Goal: Task Accomplishment & Management: Manage account settings

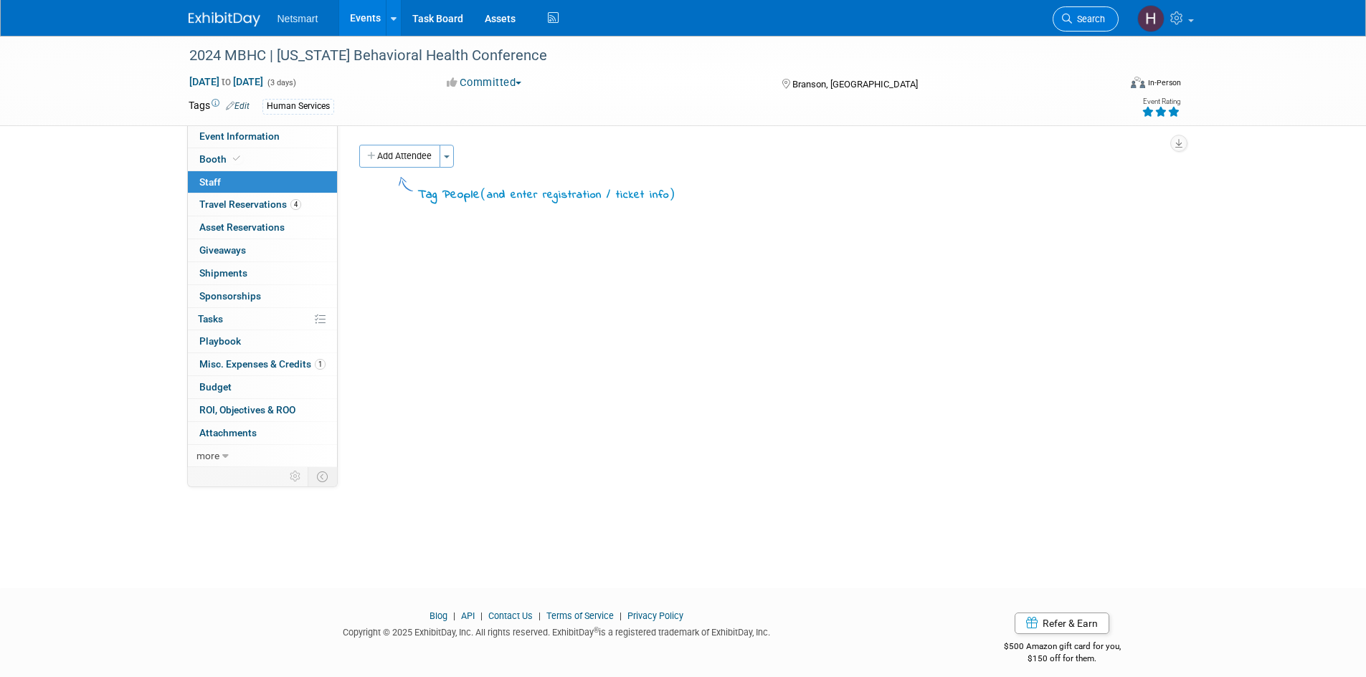
click at [1093, 10] on link "Search" at bounding box center [1085, 18] width 66 height 25
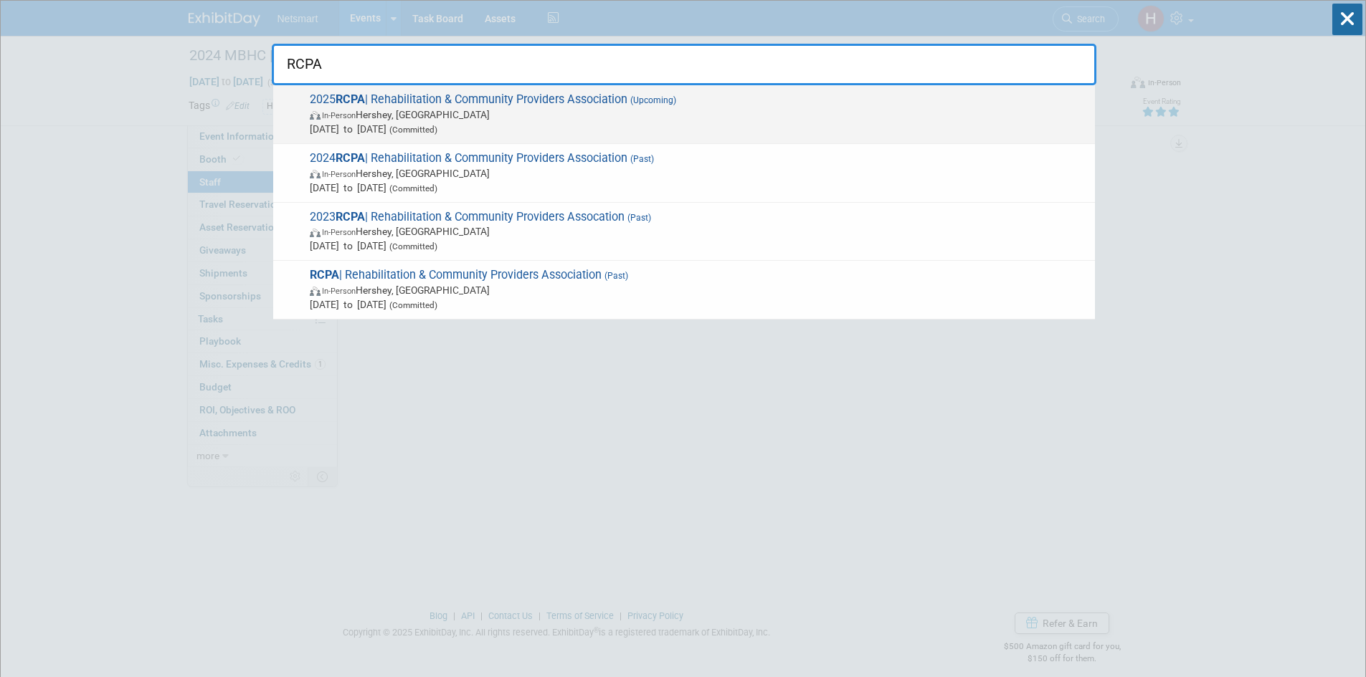
type input "RCPA"
click at [481, 100] on span "2025 RCPA | Rehabilitation & Community Providers Association (Upcoming) In-Pers…" at bounding box center [696, 114] width 782 height 44
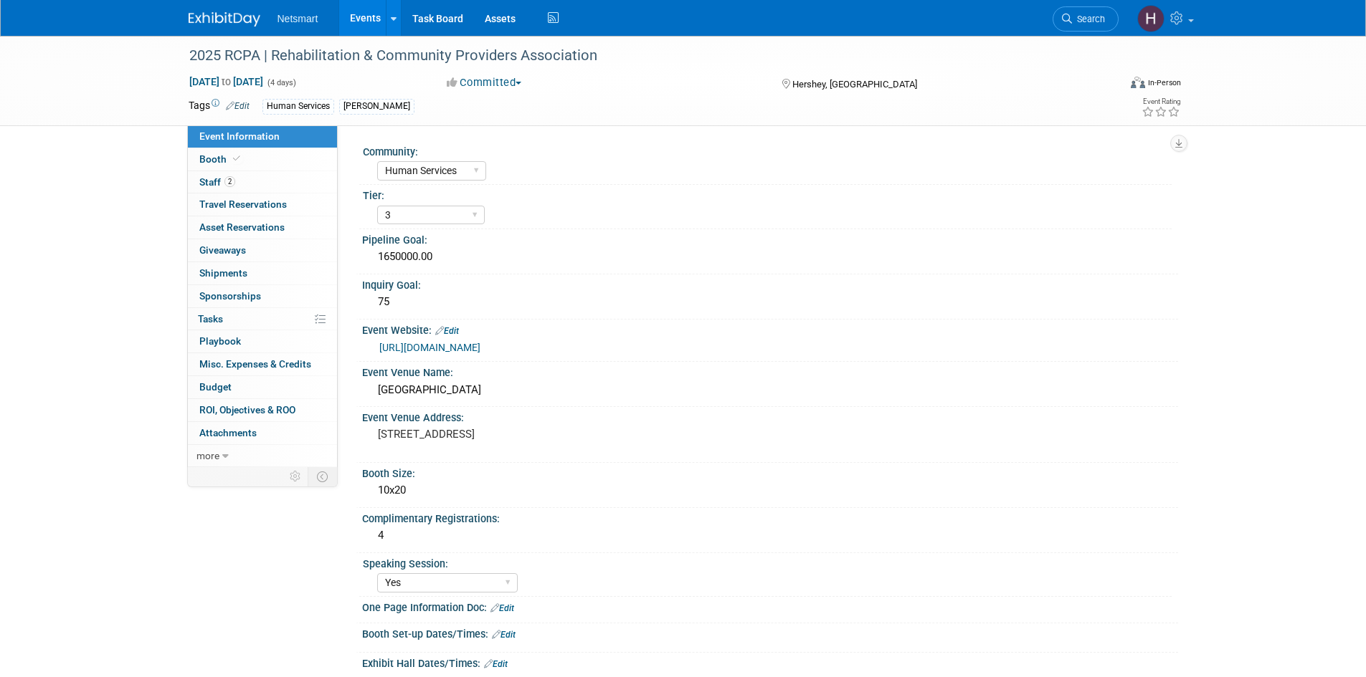
select select "Human Services"
select select "3"
select select "Yes"
click at [249, 270] on link "0 Shipments 0" at bounding box center [262, 273] width 149 height 22
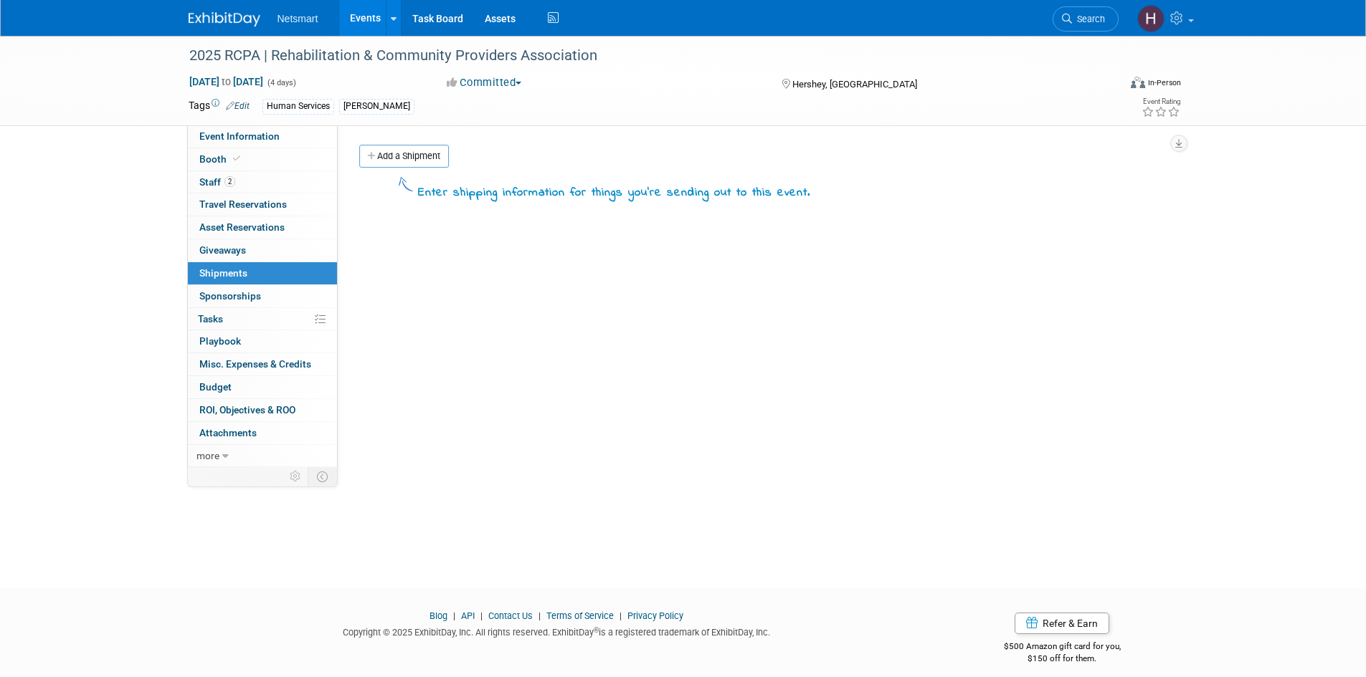
click at [416, 154] on link "Add a Shipment" at bounding box center [404, 156] width 90 height 23
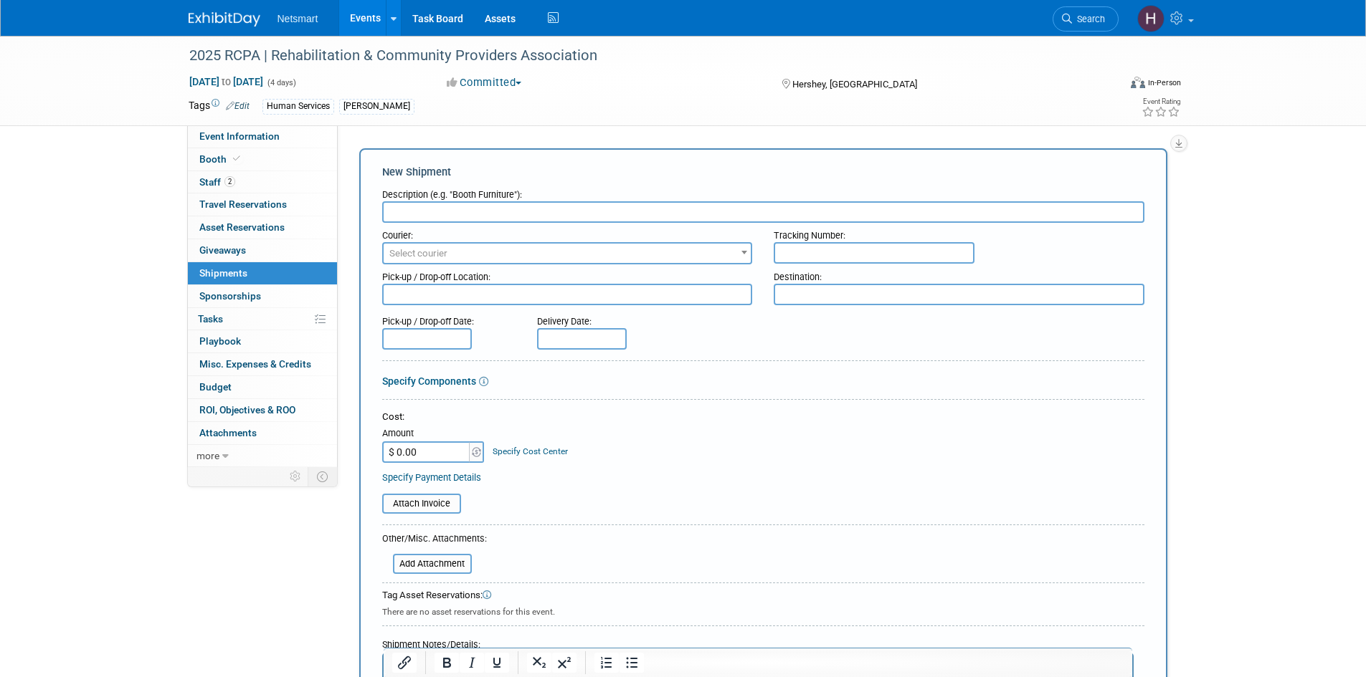
click at [460, 208] on input "text" at bounding box center [763, 212] width 762 height 22
type input "Derse Shipment"
click at [447, 242] on span "Select courier" at bounding box center [567, 253] width 371 height 22
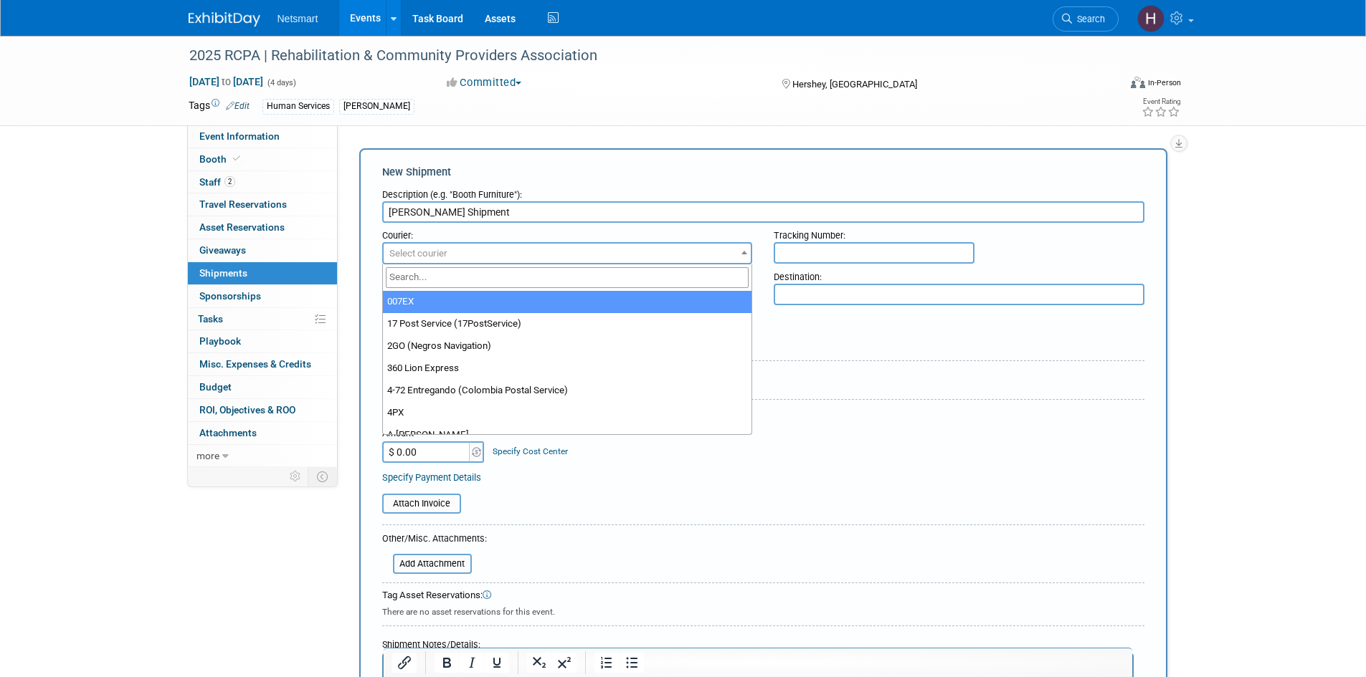
click at [409, 279] on input "search" at bounding box center [567, 277] width 363 height 21
type input "UPS"
select select "508"
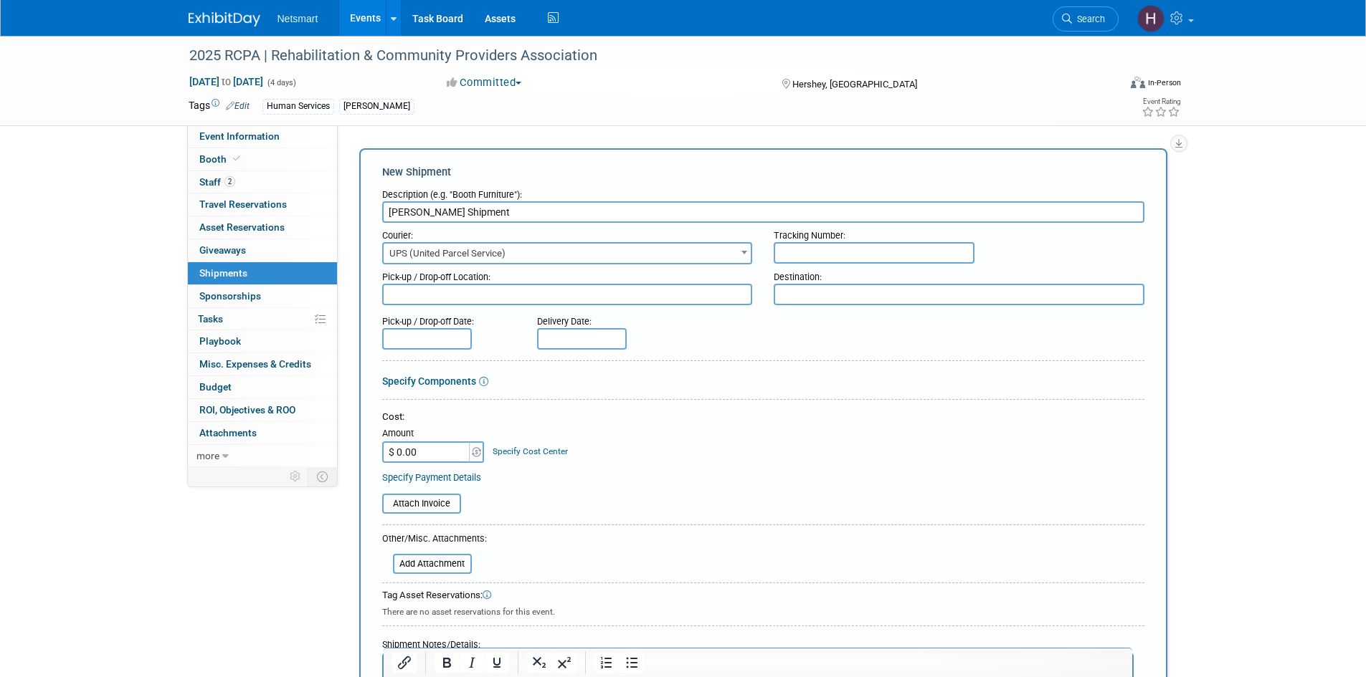
click at [864, 253] on input "text" at bounding box center [874, 253] width 201 height 22
paste input "1Z1081AW0241142731"
type input "1Z1081AW0241142731"
click at [553, 339] on input "text" at bounding box center [582, 339] width 90 height 22
click at [707, 415] on span "5" at bounding box center [710, 413] width 28 height 28
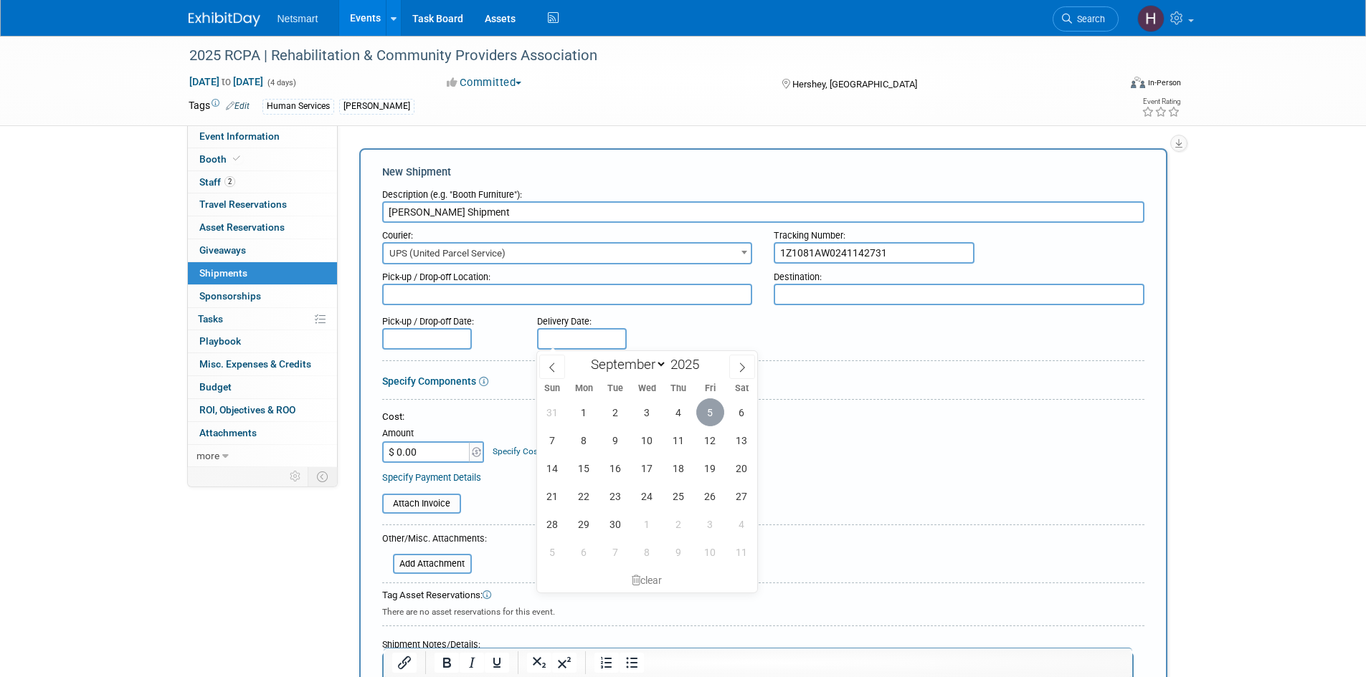
type input "Sep 5, 2025"
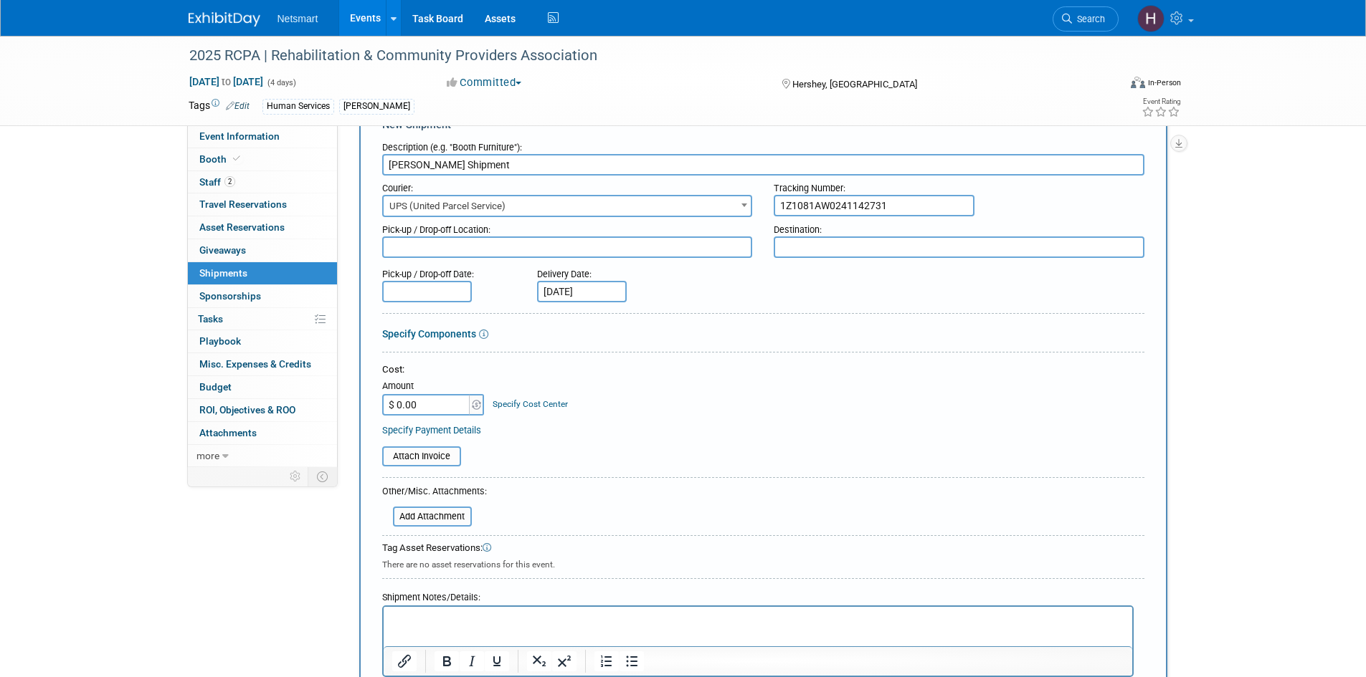
scroll to position [215, 0]
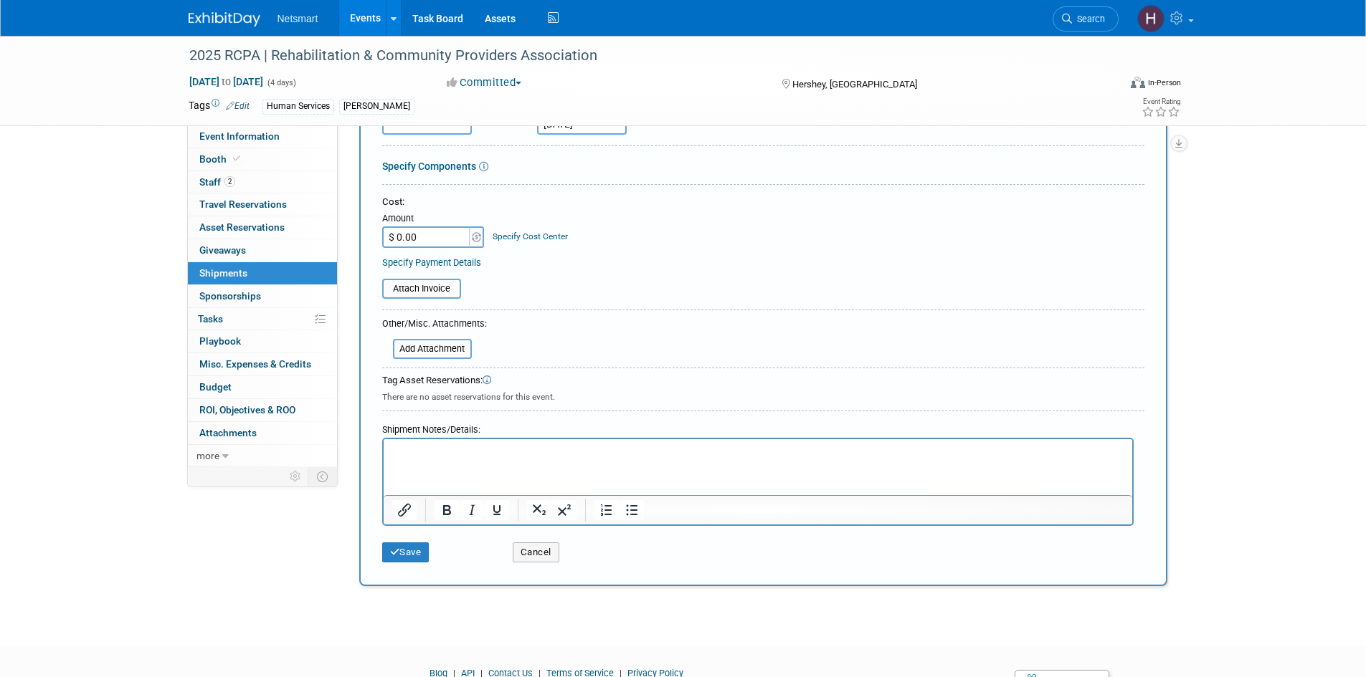
click at [419, 458] on p "Rich Text Area. Press ALT-0 for help." at bounding box center [757, 452] width 732 height 14
paste body "To enrich screen reader interactions, please activate Accessibility in Grammarl…"
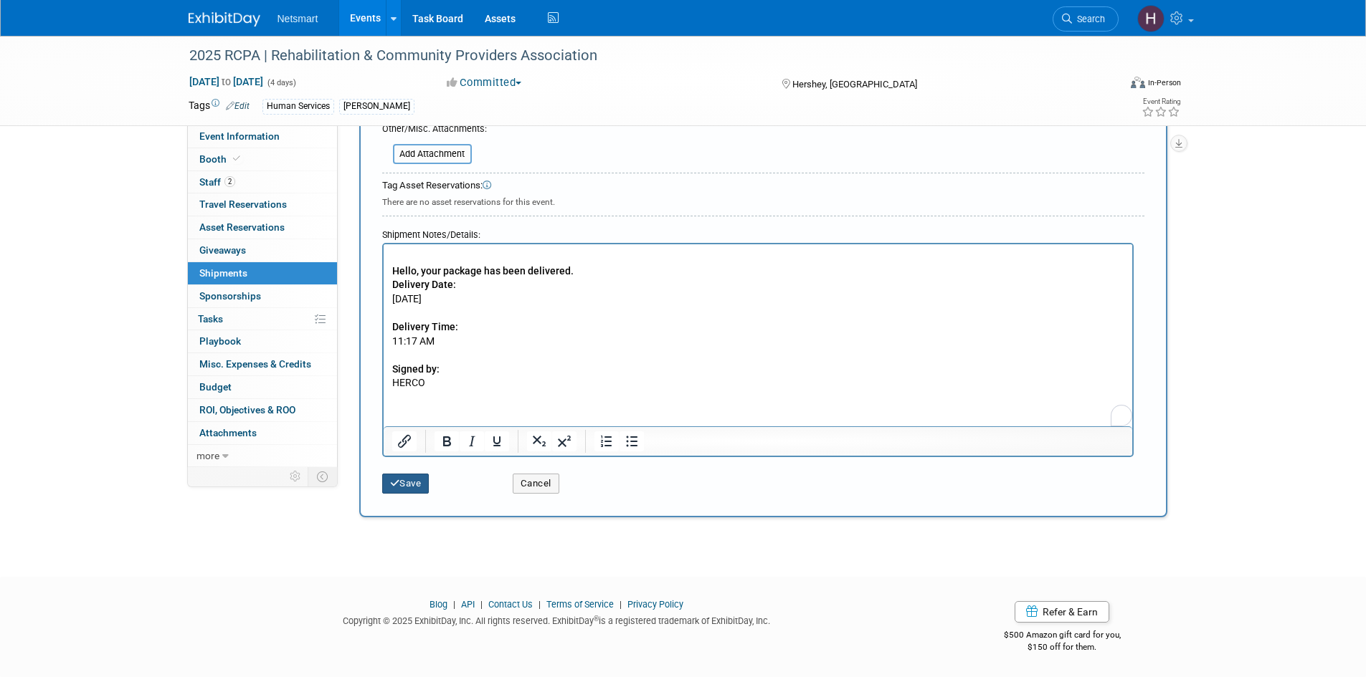
click at [417, 482] on button "Save" at bounding box center [405, 484] width 47 height 20
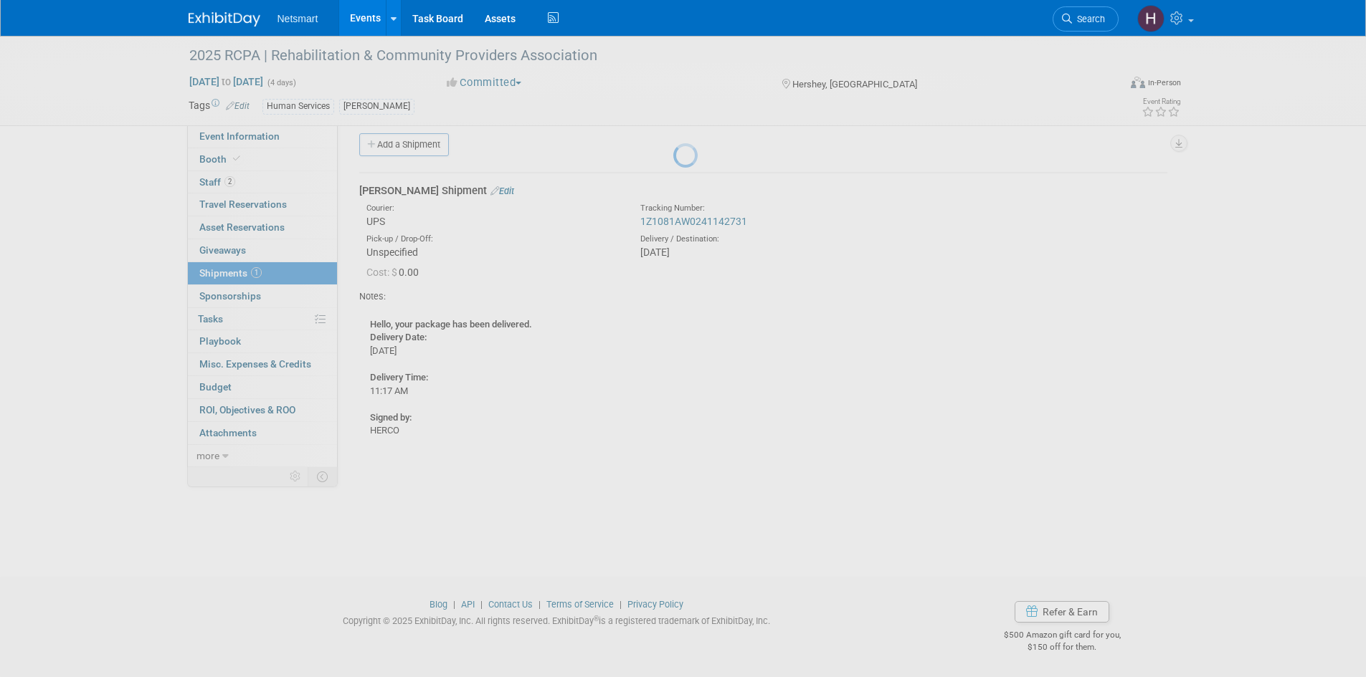
scroll to position [11, 0]
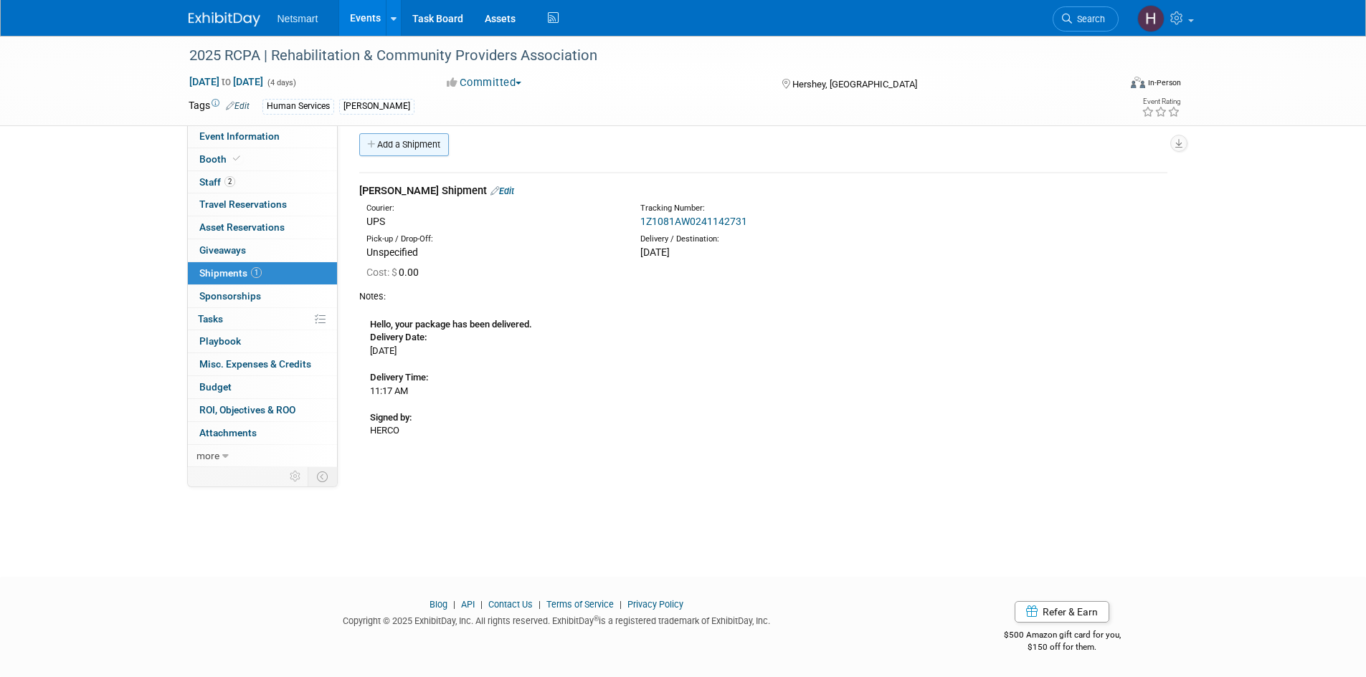
click at [395, 137] on link "Add a Shipment" at bounding box center [404, 144] width 90 height 23
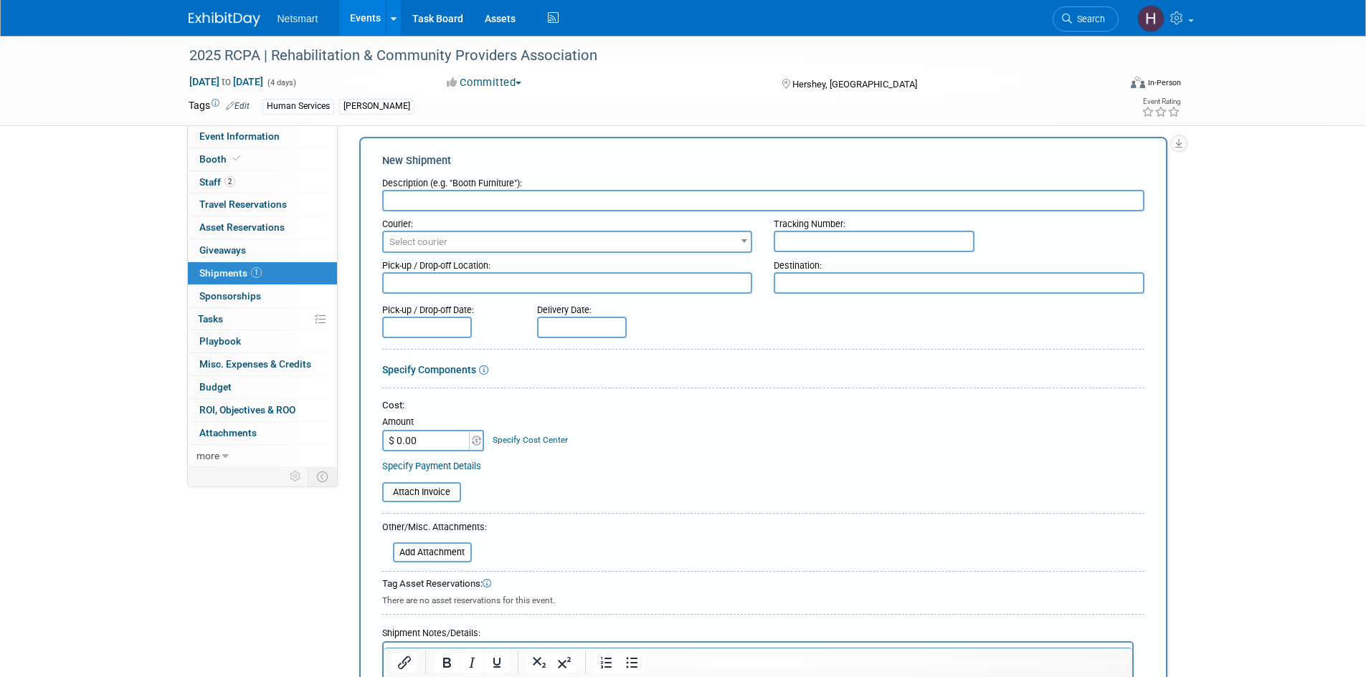
scroll to position [0, 0]
click at [436, 202] on input "text" at bounding box center [763, 201] width 762 height 22
type input "Derse Shipment"
click at [435, 244] on span "Select courier" at bounding box center [418, 242] width 58 height 11
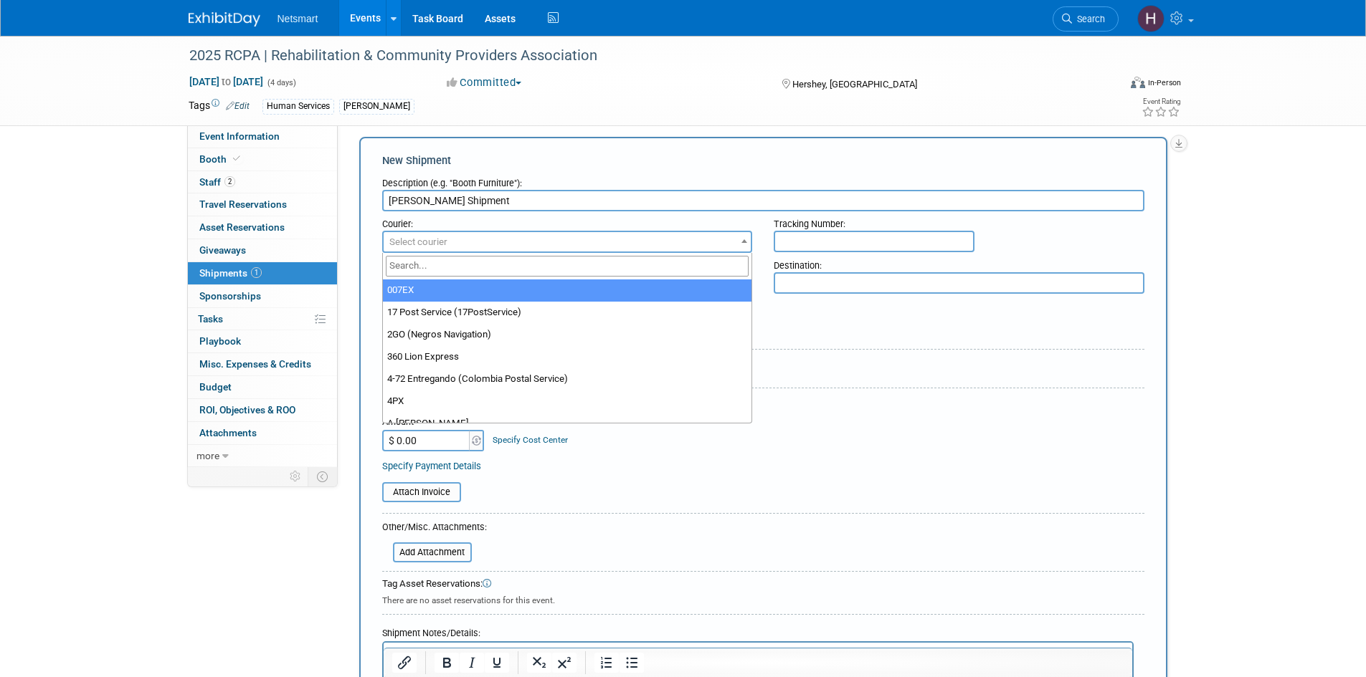
click at [435, 267] on input "search" at bounding box center [567, 266] width 363 height 21
type input "UPS"
select select "508"
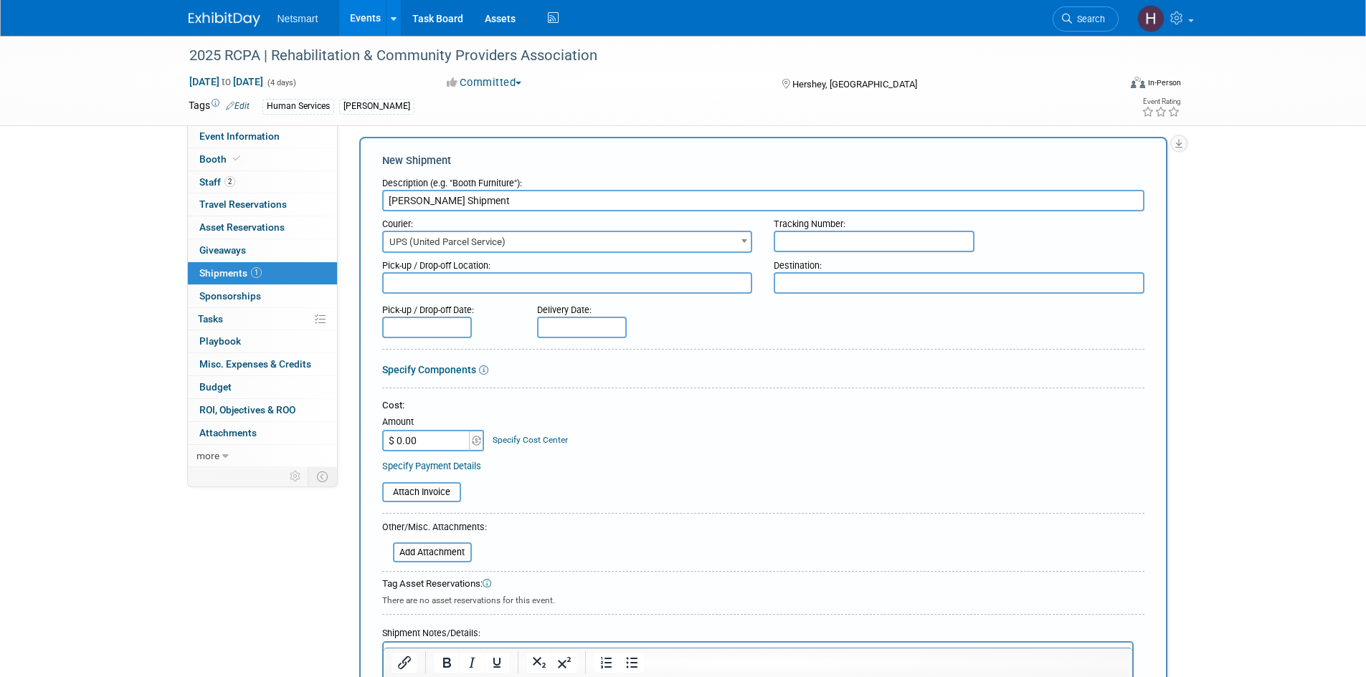
click at [796, 240] on input "text" at bounding box center [874, 242] width 201 height 22
paste input "1Z1081AW0241040725"
type input "1Z1081AW0241040725"
click at [547, 326] on body "Netsmart Events Add Event Bulk Upload Events Shareable Event Boards Recently Vi…" at bounding box center [683, 327] width 1366 height 677
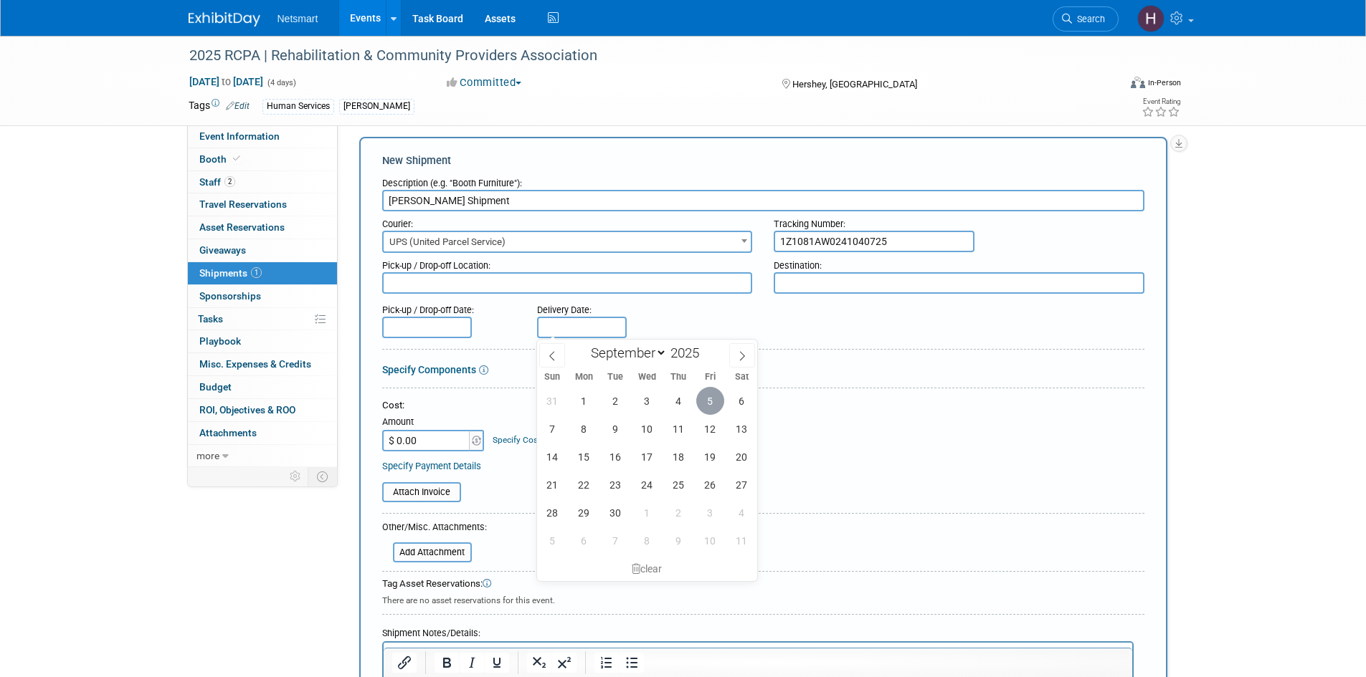
click at [704, 405] on span "5" at bounding box center [710, 401] width 28 height 28
type input "Sep 5, 2025"
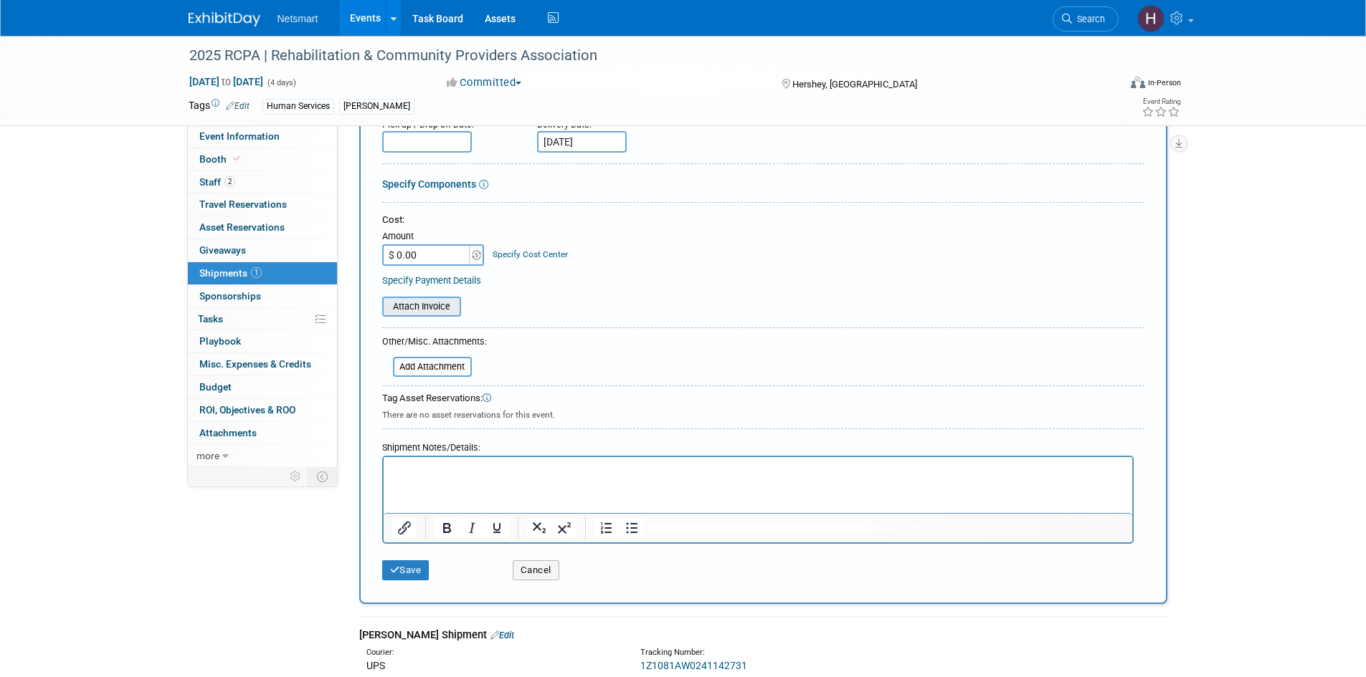
scroll to position [227, 0]
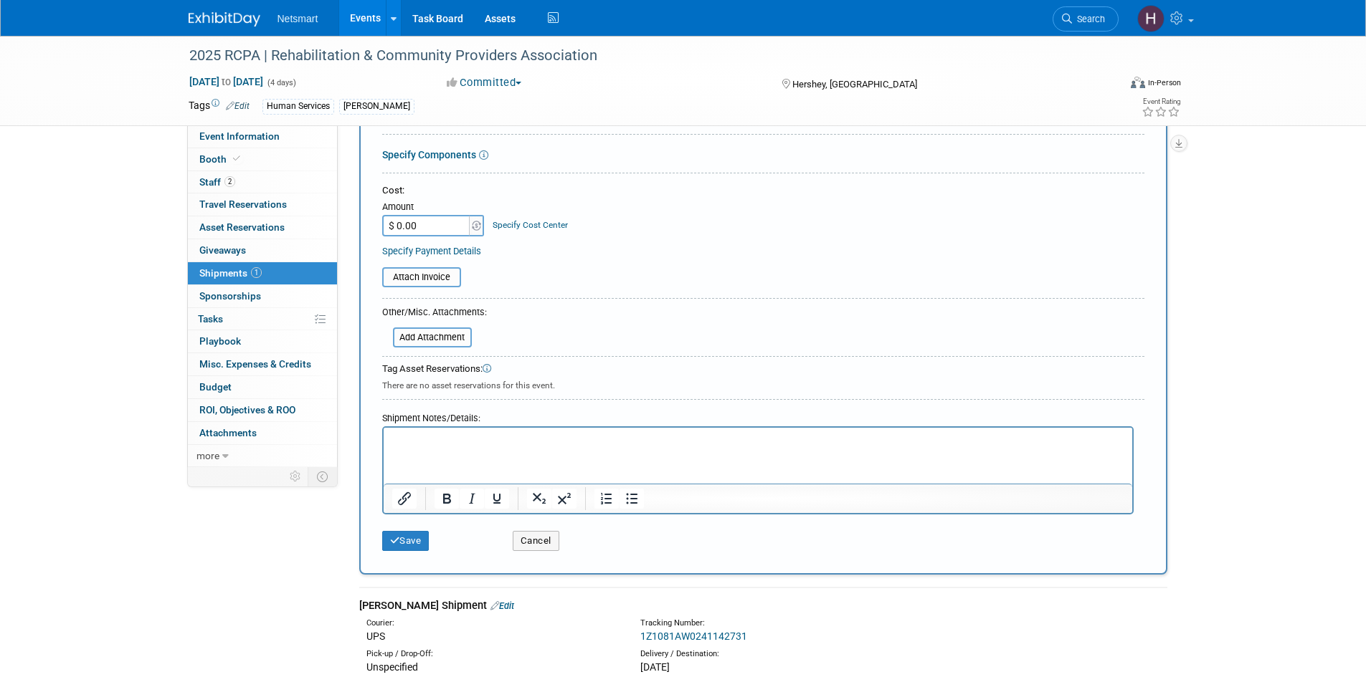
click at [428, 448] on html at bounding box center [757, 438] width 748 height 20
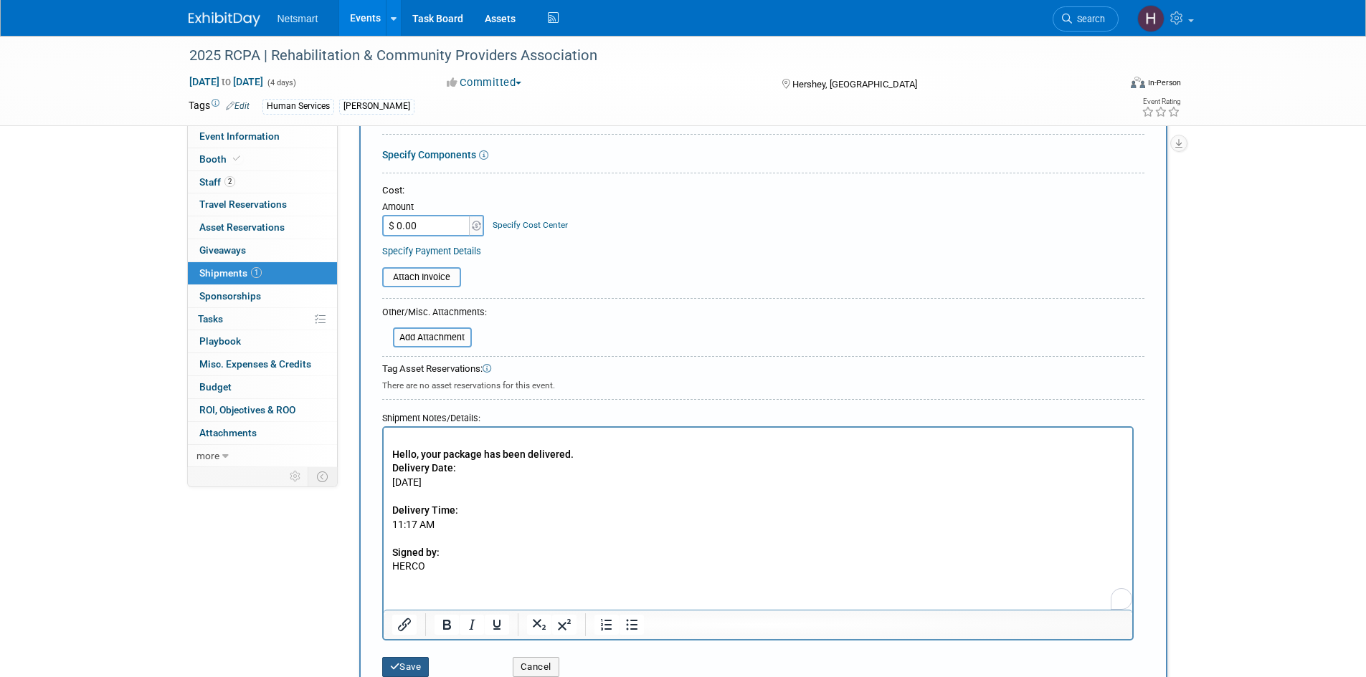
click at [396, 670] on icon "submit" at bounding box center [395, 666] width 10 height 9
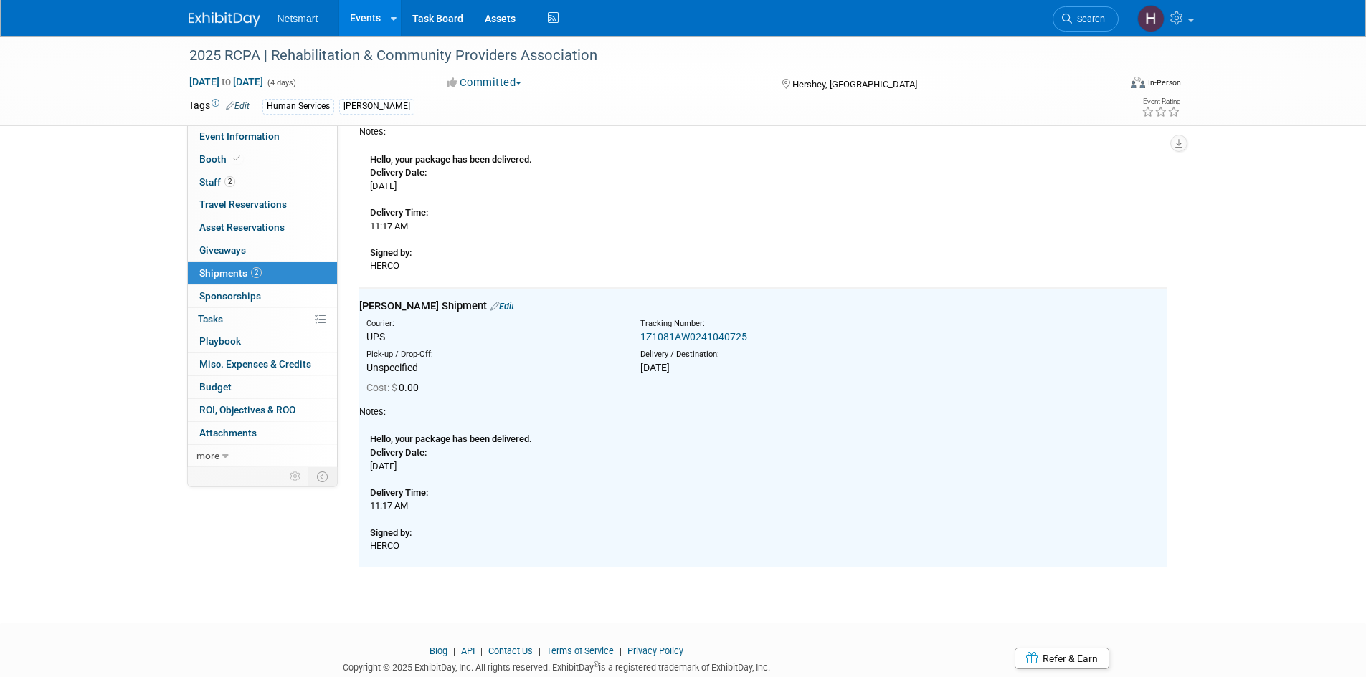
scroll to position [151, 0]
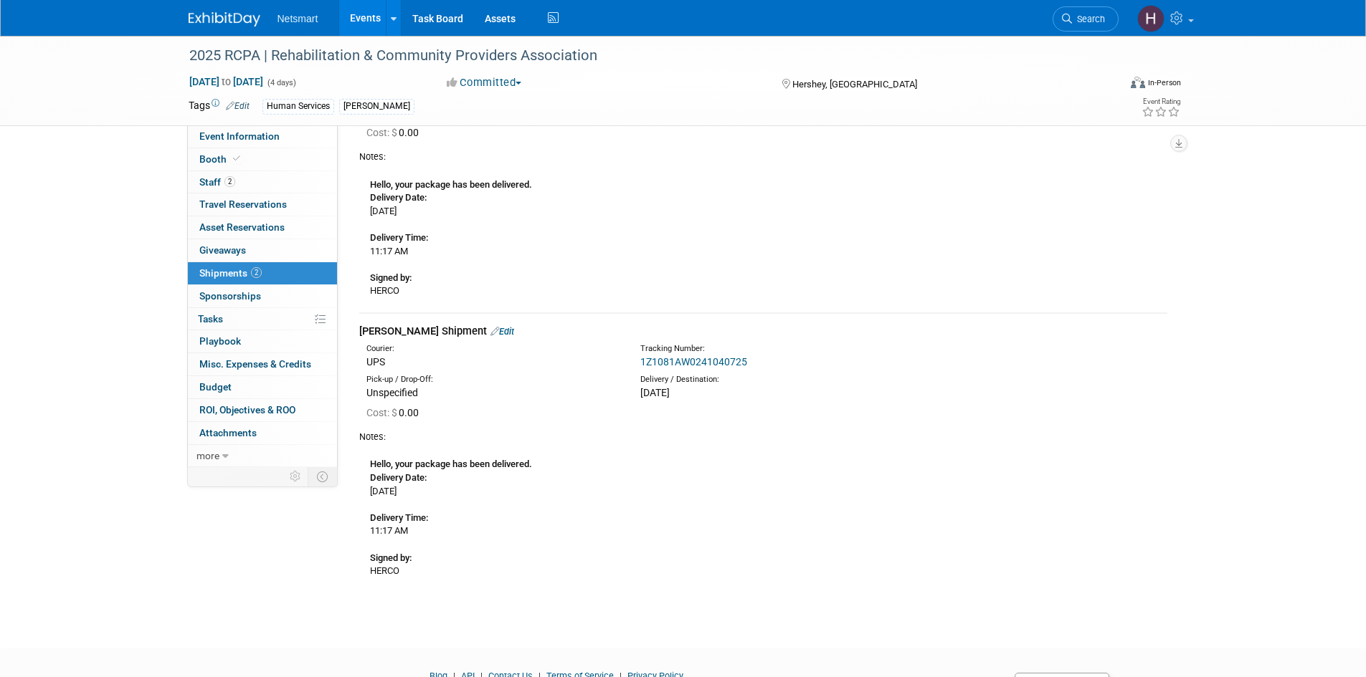
click at [369, 15] on link "Events" at bounding box center [365, 18] width 52 height 36
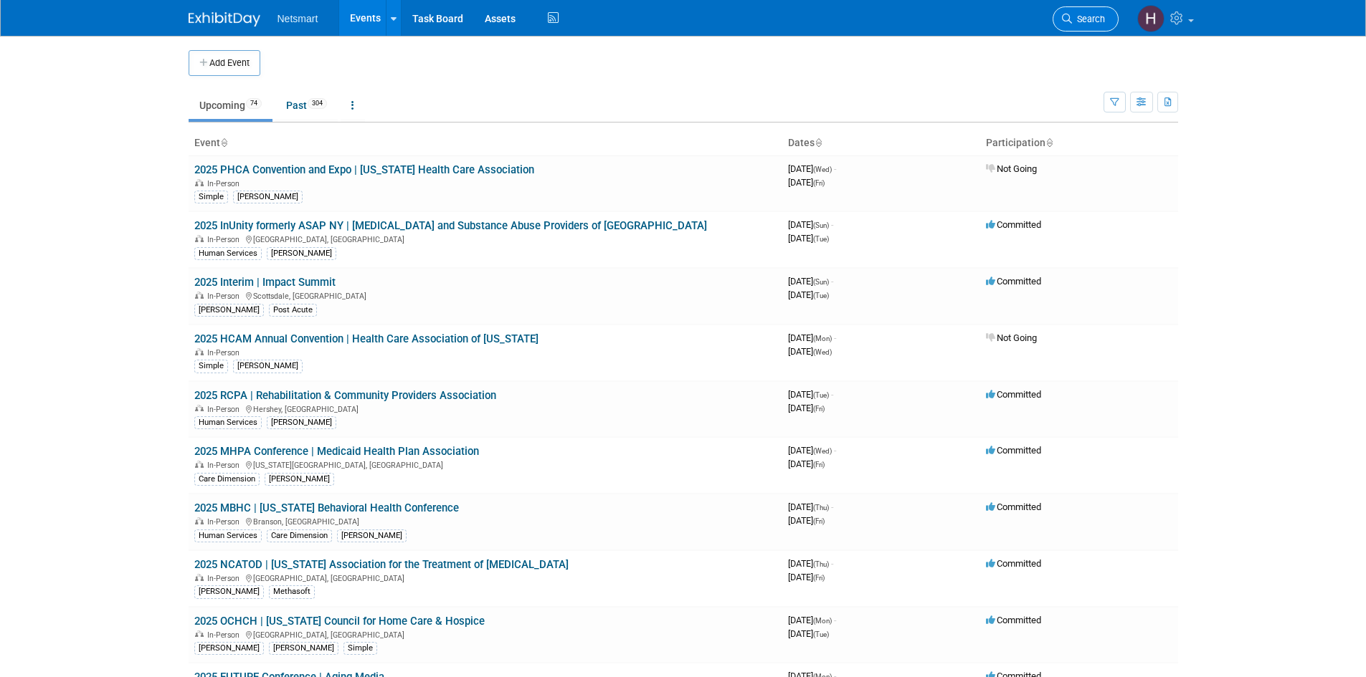
click at [1078, 19] on span "Search" at bounding box center [1088, 19] width 33 height 11
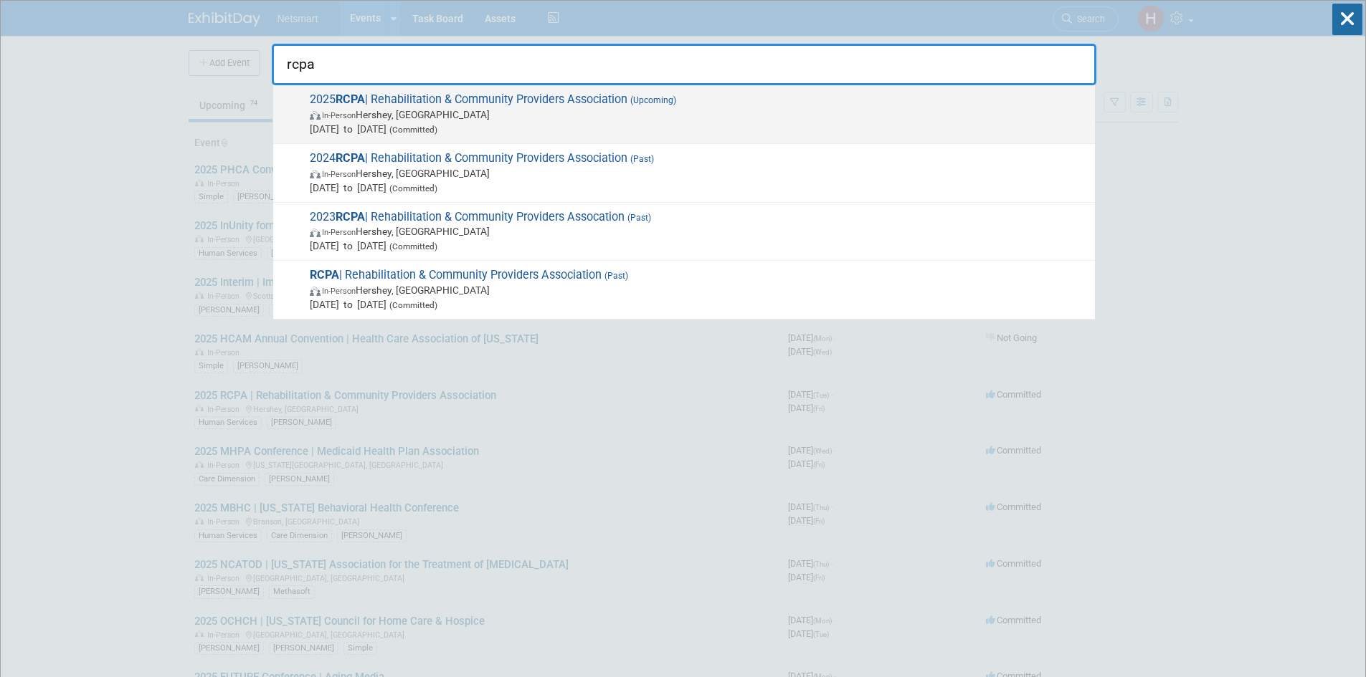
type input "rcpa"
click at [511, 100] on span "2025 RCPA | Rehabilitation & Community Providers Association (Upcoming) In-Pers…" at bounding box center [696, 114] width 782 height 44
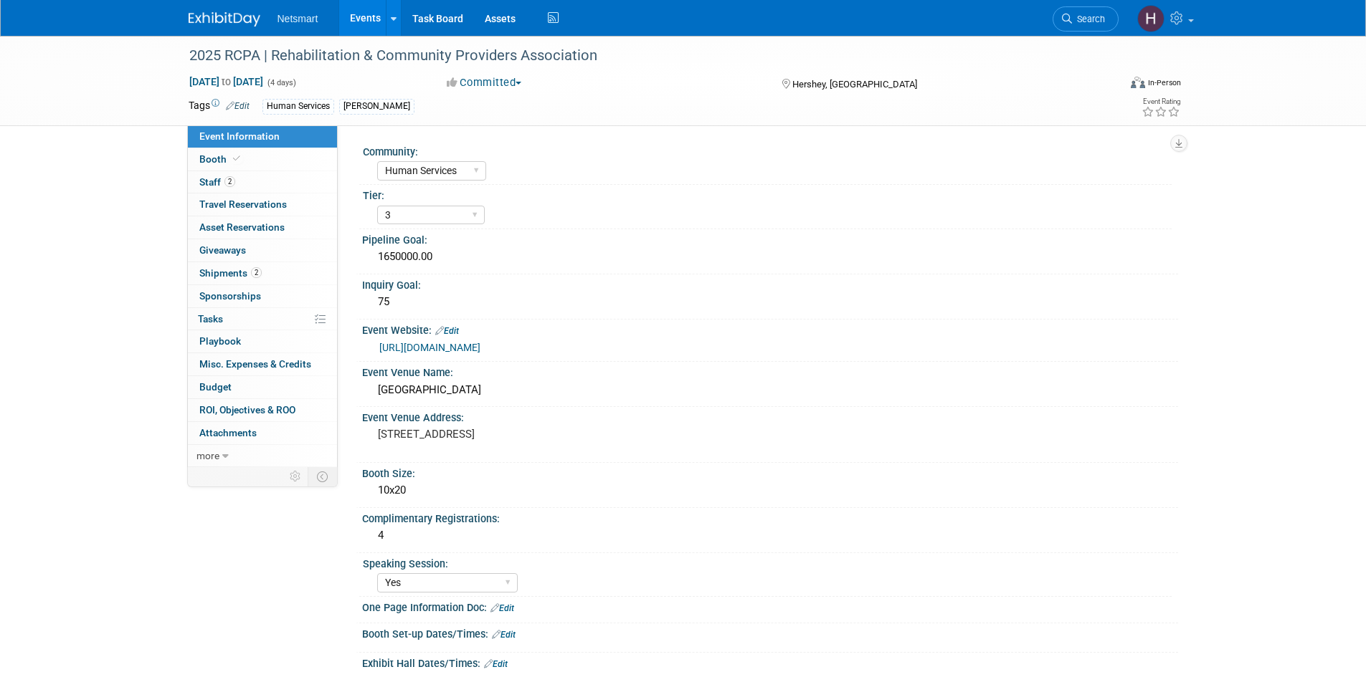
select select "Human Services"
select select "3"
select select "Yes"
click at [247, 277] on span "Shipments 2" at bounding box center [230, 272] width 62 height 11
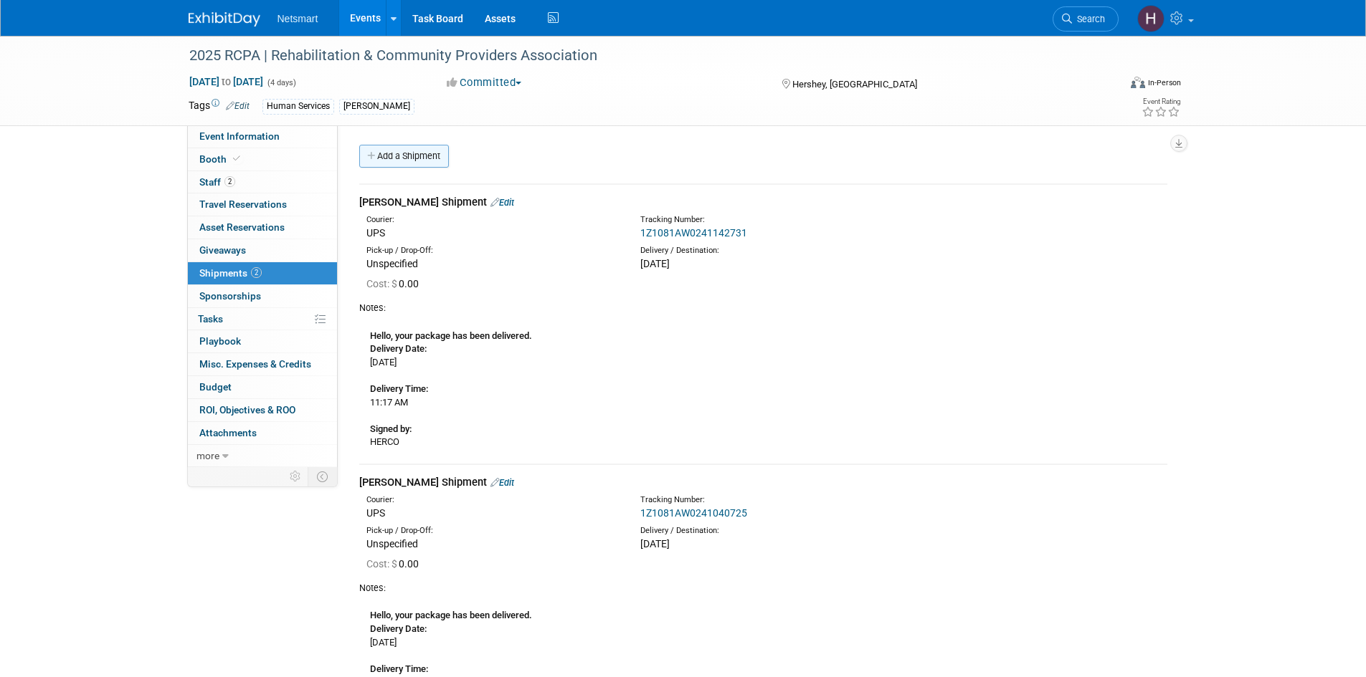
click at [422, 156] on link "Add a Shipment" at bounding box center [404, 156] width 90 height 23
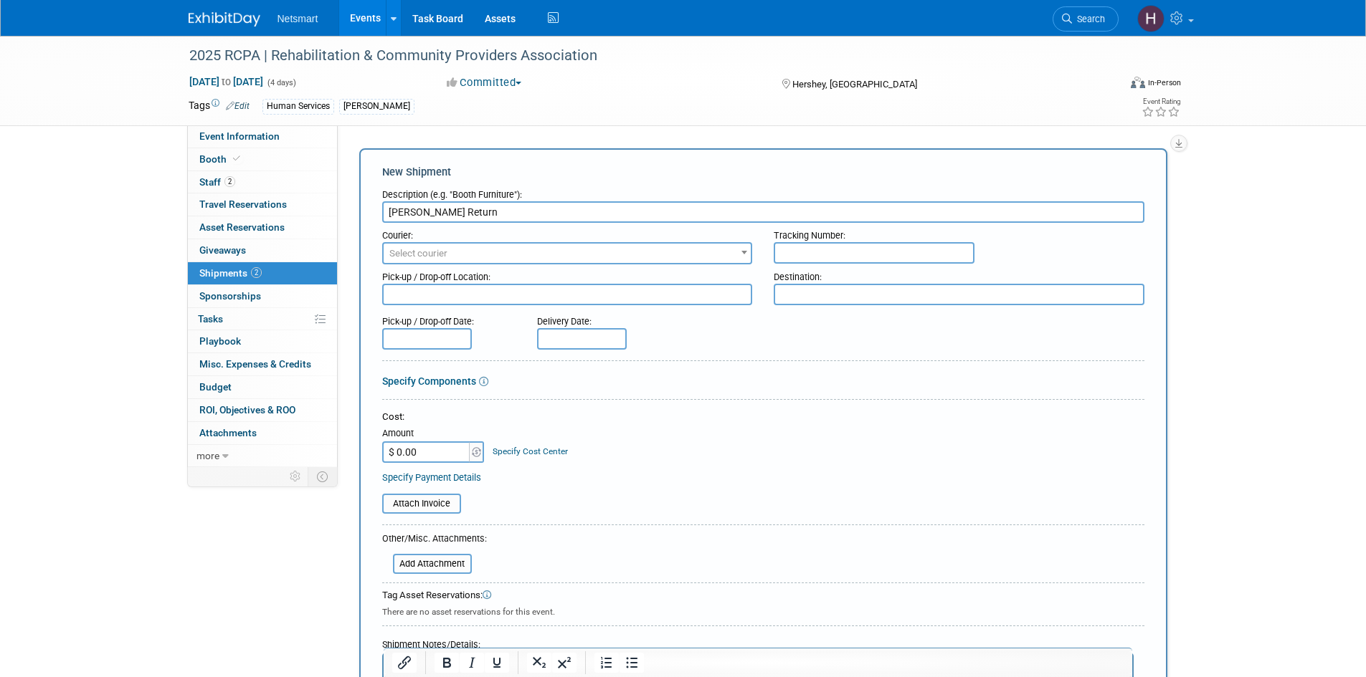
type input "Derse Return"
click at [524, 248] on span "Select courier" at bounding box center [568, 254] width 368 height 20
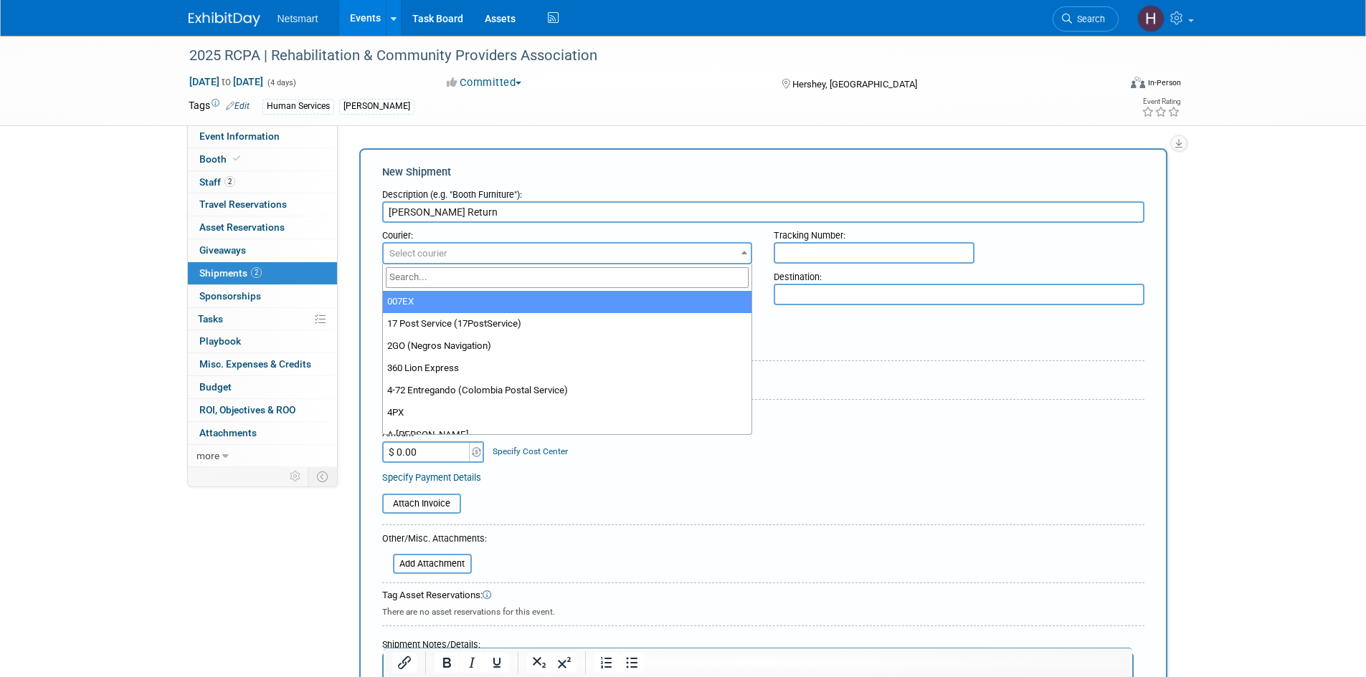
click at [471, 282] on input "search" at bounding box center [567, 277] width 363 height 21
type input "UPS"
select select "508"
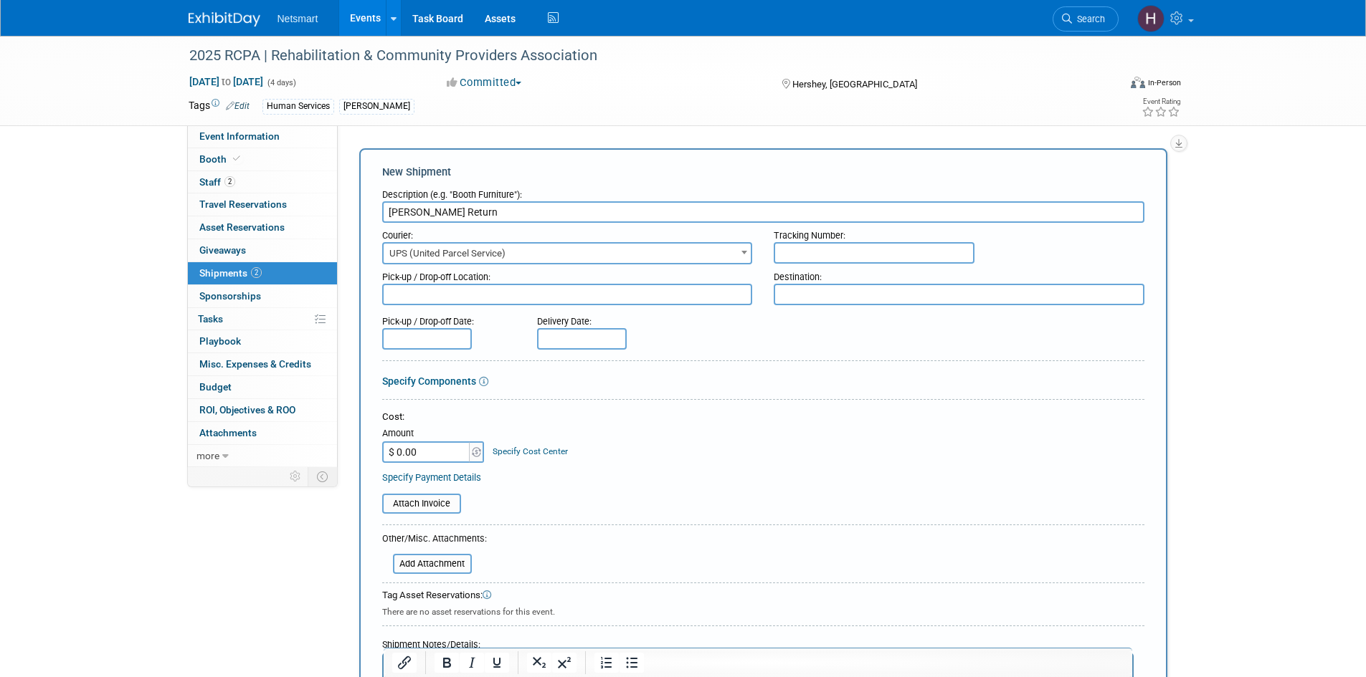
click at [820, 258] on input "text" at bounding box center [874, 253] width 201 height 22
